Goal: Obtain resource: Obtain resource

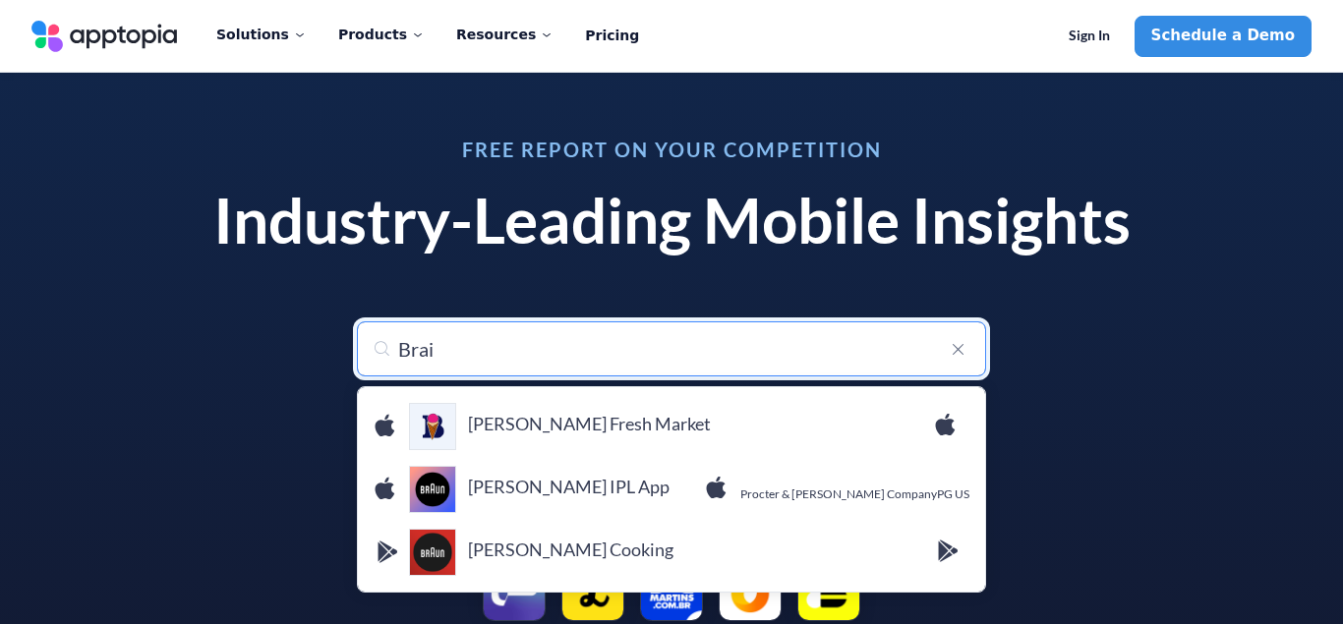
type input "Brain"
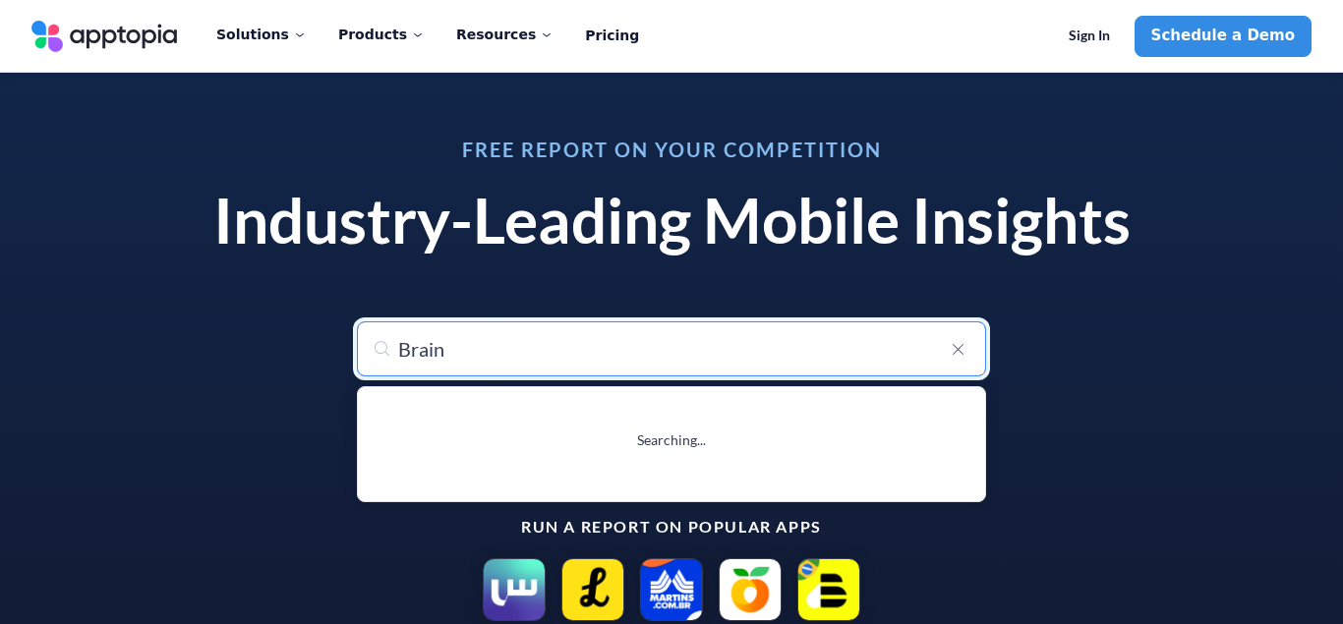
type input "Brain Puzzle: Tricky Quest"
type input "Brainr"
type input "Brainrod Mini Games"
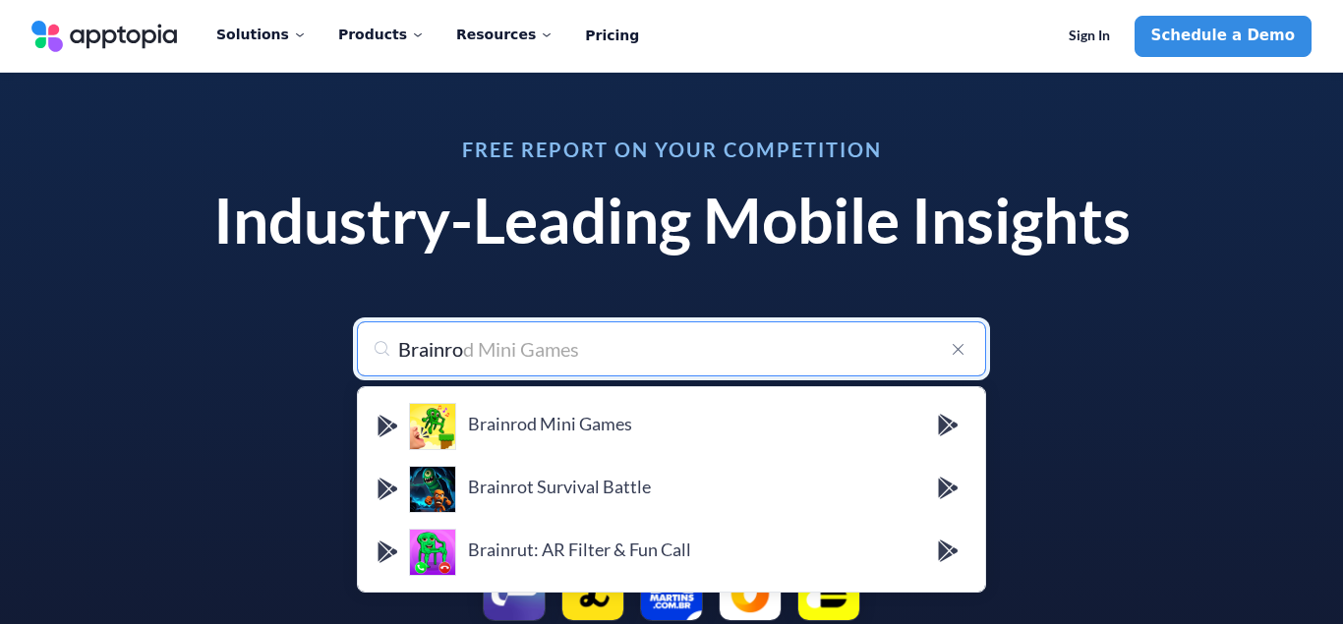
type input "Brainroo"
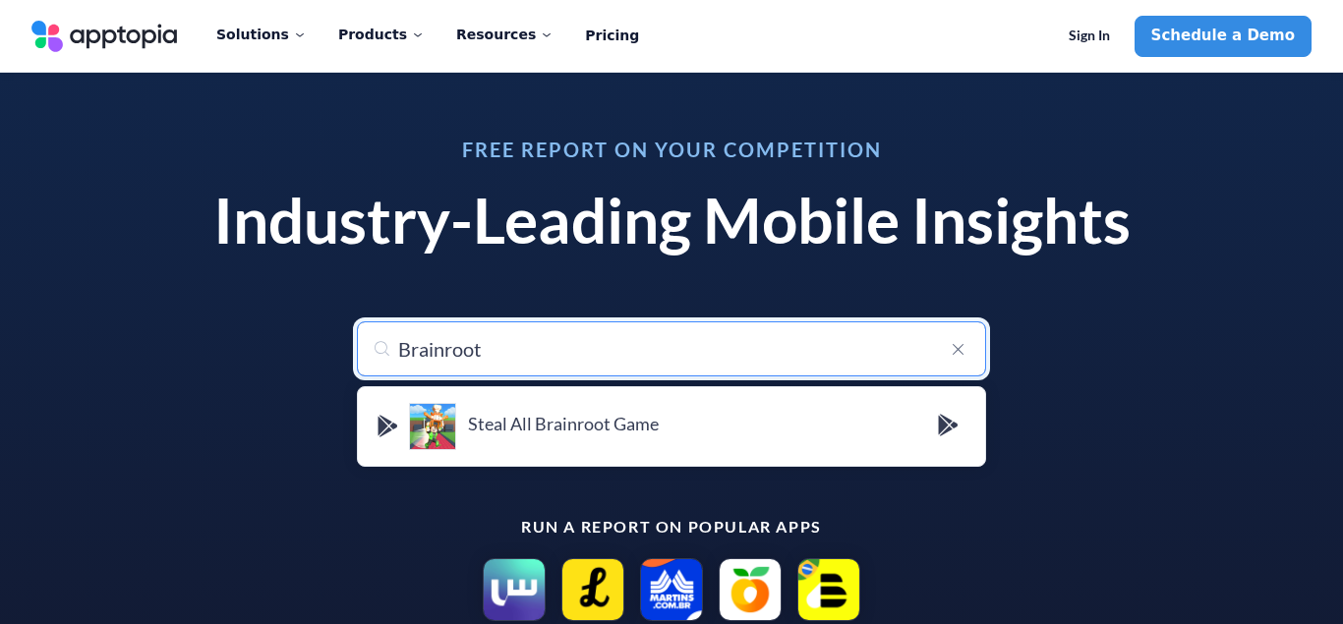
click at [527, 359] on input "Brainroot" at bounding box center [671, 349] width 629 height 55
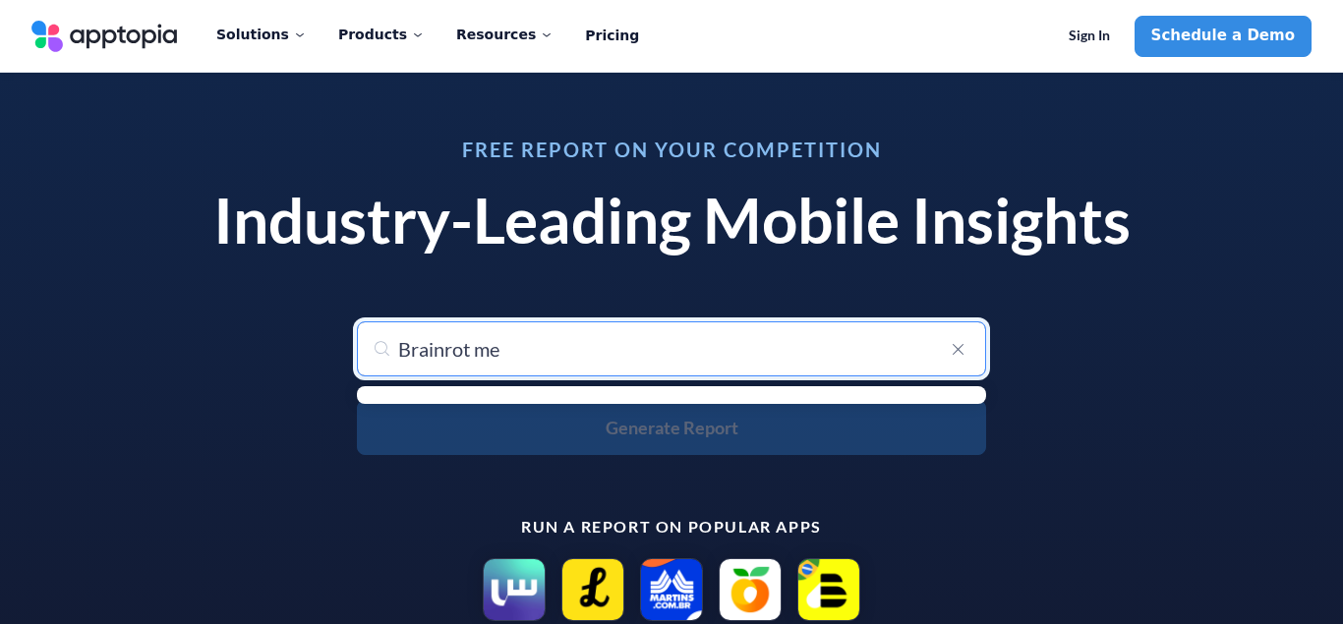
type input "Brainrot mer"
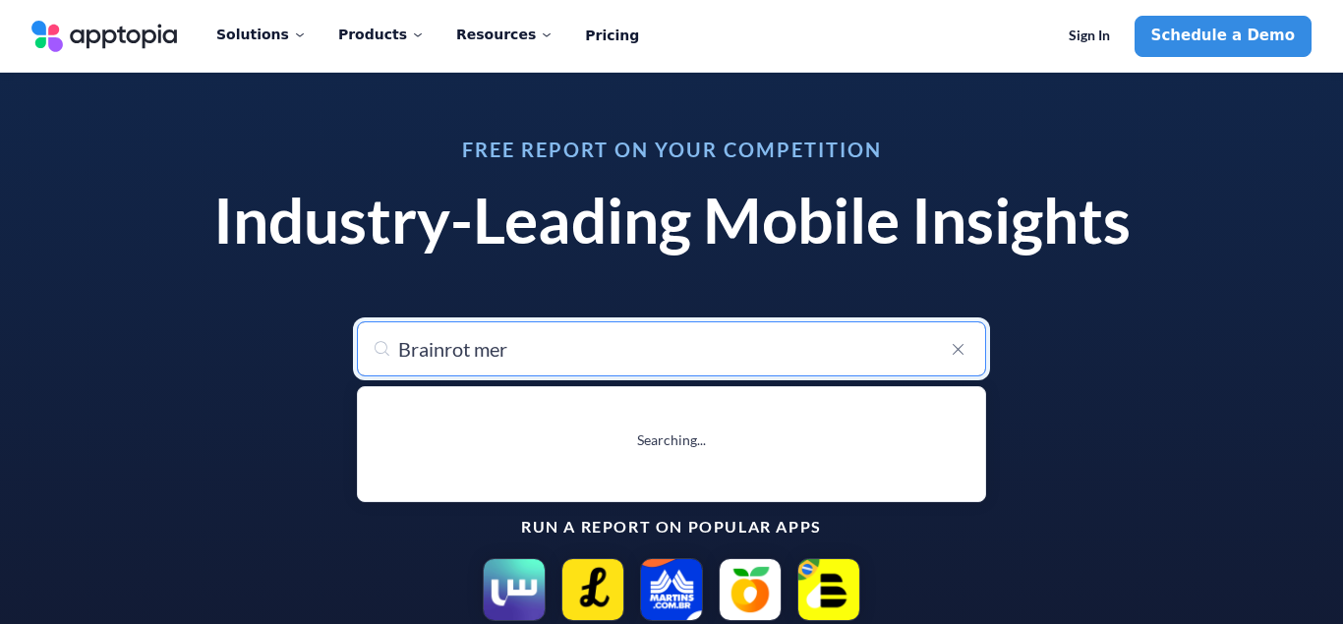
type input "Brainrot merge: Drop Puzzle"
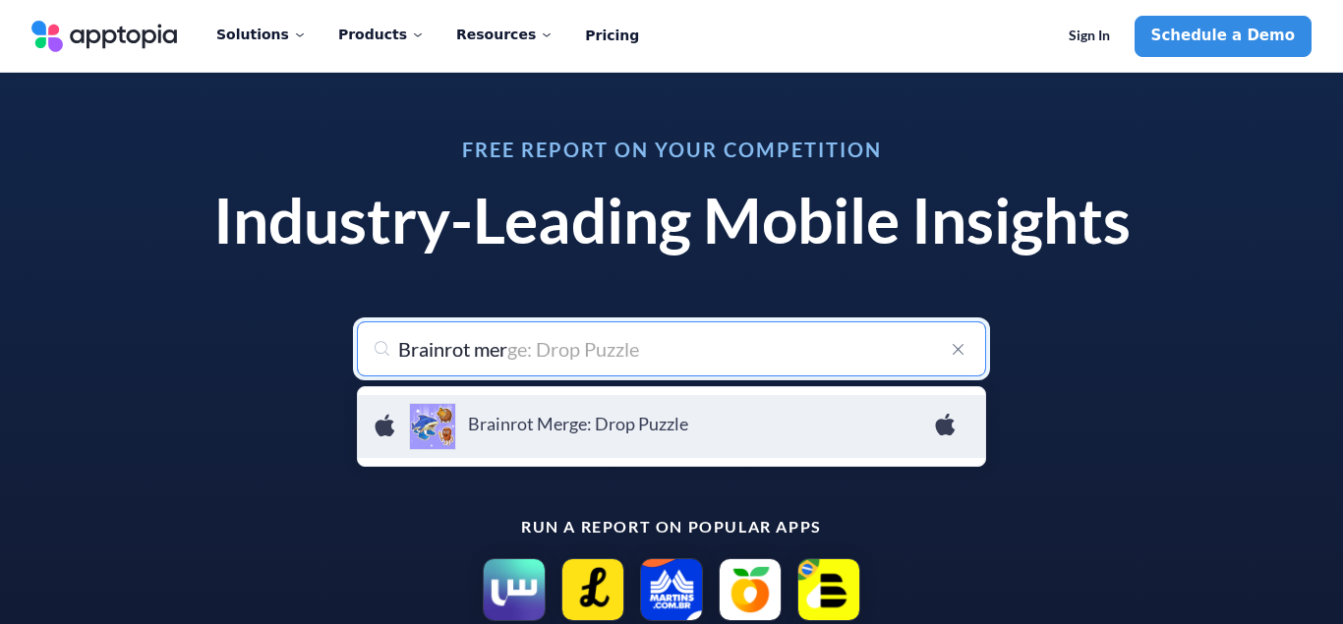
click at [569, 428] on h4 "Brainrot Merge: Drop Puzzle" at bounding box center [701, 424] width 466 height 22
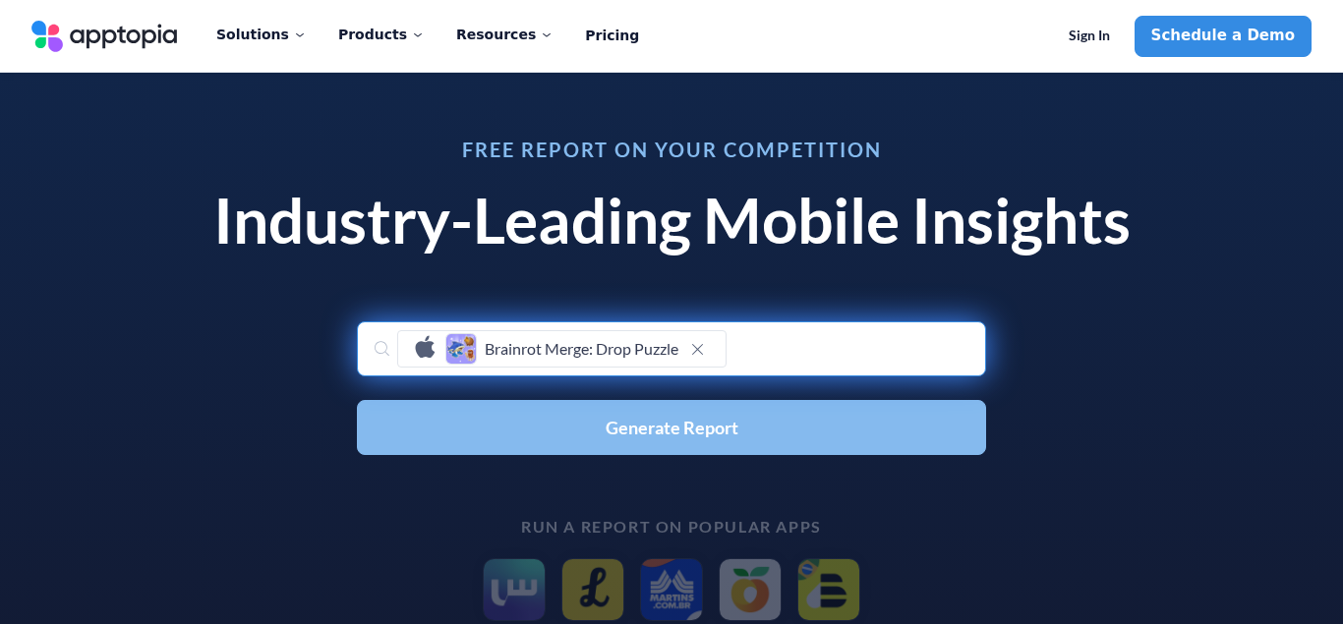
click at [699, 408] on button "Generate Report" at bounding box center [671, 427] width 629 height 55
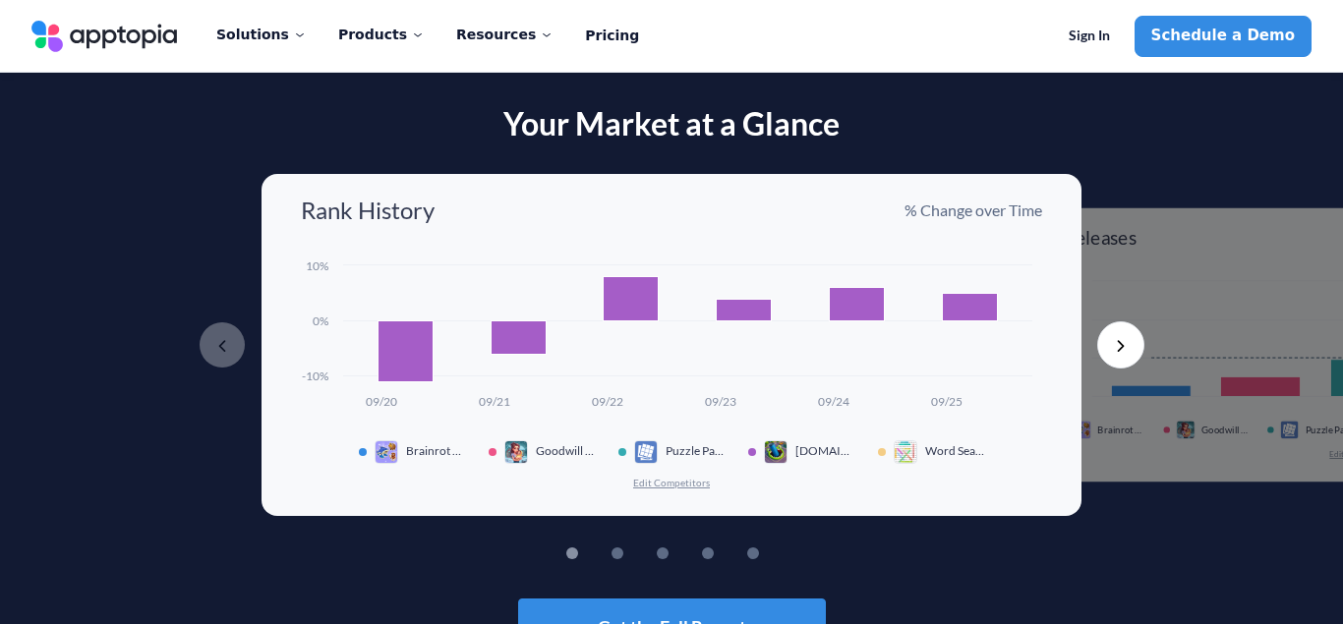
click at [655, 310] on rect at bounding box center [631, 298] width 55 height 44
click at [395, 448] on img at bounding box center [387, 453] width 24 height 24
click at [378, 455] on div "Brainrot Merge: Drop Puzzle" at bounding box center [412, 453] width 106 height 24
